Goal: Task Accomplishment & Management: Manage account settings

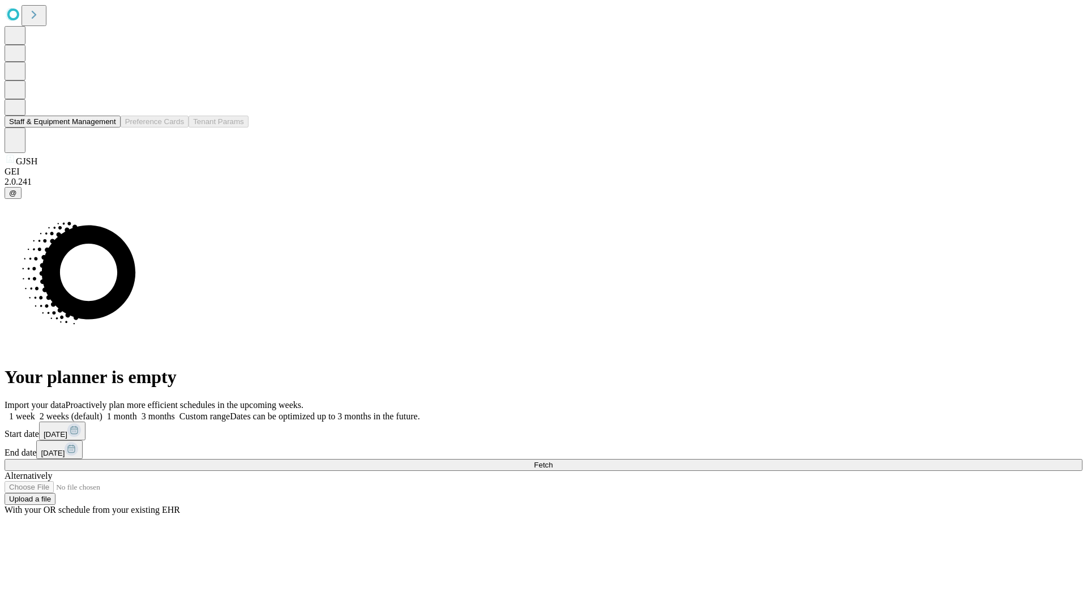
click at [108, 127] on button "Staff & Equipment Management" at bounding box center [63, 122] width 116 height 12
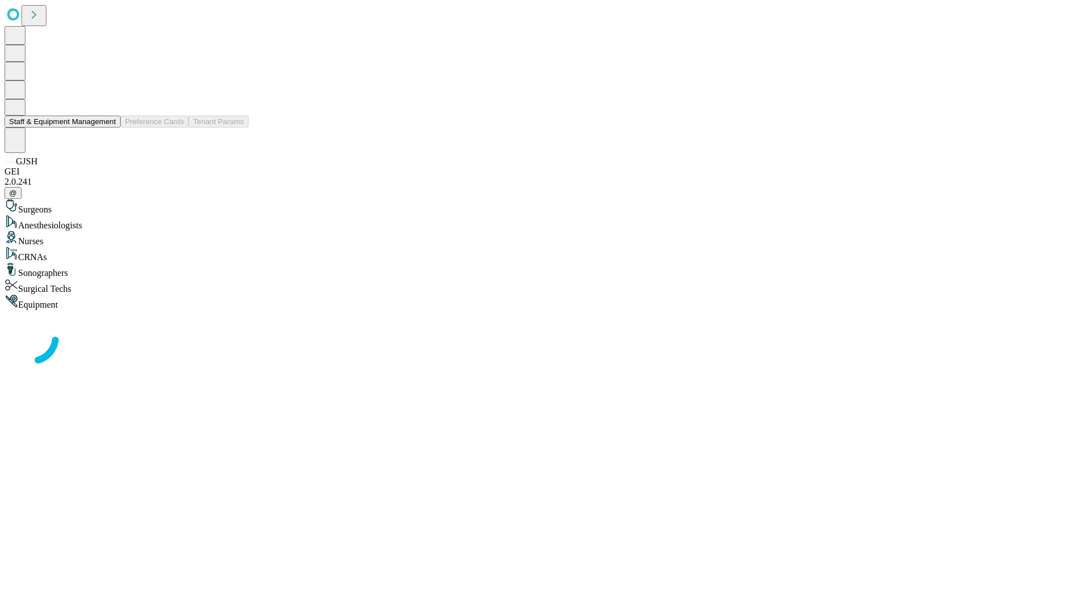
click at [108, 127] on button "Staff & Equipment Management" at bounding box center [63, 122] width 116 height 12
